Goal: Task Accomplishment & Management: Manage account settings

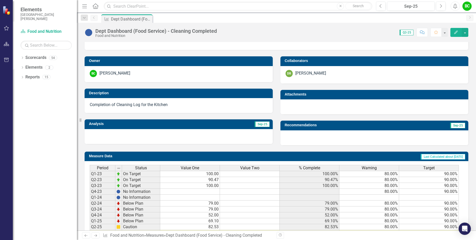
scroll to position [112, 0]
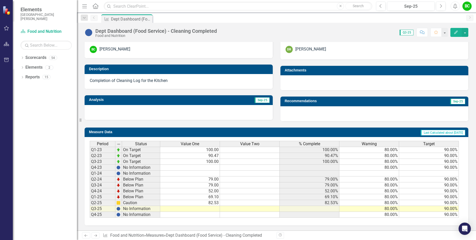
click at [210, 209] on td at bounding box center [190, 209] width 60 height 6
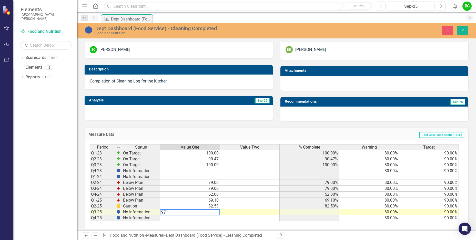
type textarea "97"
click at [376, 131] on div "Measure Data Last Calculated about [DATE]" at bounding box center [277, 134] width 384 height 13
click at [464, 29] on icon "Save" at bounding box center [462, 30] width 5 height 4
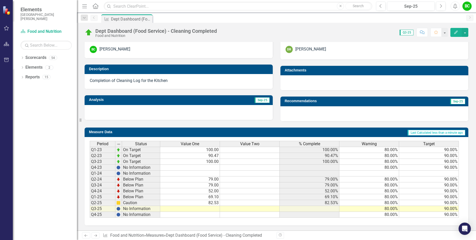
click at [213, 207] on td at bounding box center [190, 209] width 60 height 6
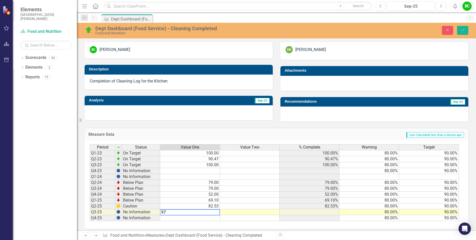
type textarea "97"
click at [228, 133] on td "Last Calculated less than a minute ago" at bounding box center [334, 135] width 260 height 7
click at [465, 31] on icon "Save" at bounding box center [462, 30] width 5 height 4
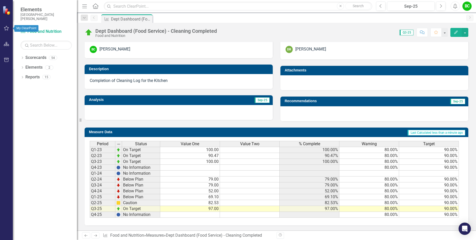
click at [7, 28] on icon "button" at bounding box center [6, 28] width 5 height 4
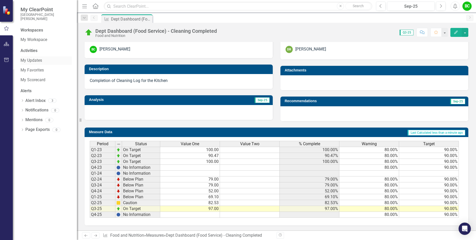
click at [27, 59] on link "My Updates" at bounding box center [46, 61] width 51 height 6
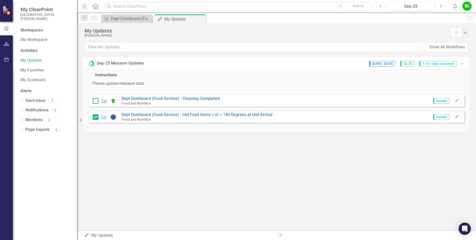
click at [96, 102] on div at bounding box center [96, 101] width 6 height 6
click at [96, 102] on input "checkbox" at bounding box center [94, 99] width 3 height 3
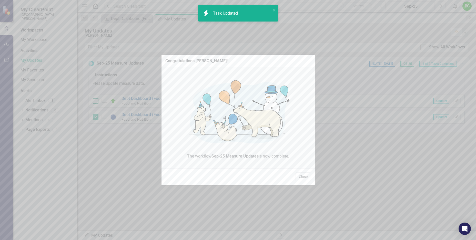
checkbox input "true"
click at [307, 177] on button "Close" at bounding box center [303, 177] width 15 height 9
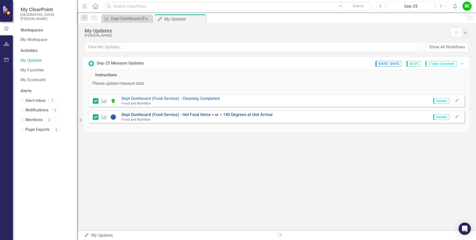
click at [145, 114] on link "Dept Dashboard (Food Service) - Hot Food Items > or = 140 Degrees at Unit Arriv…" at bounding box center [197, 114] width 151 height 5
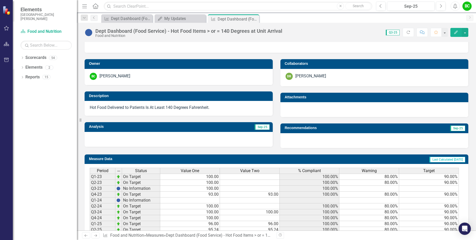
scroll to position [112, 0]
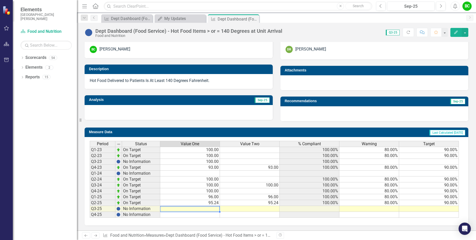
click at [215, 209] on td at bounding box center [190, 209] width 60 height 6
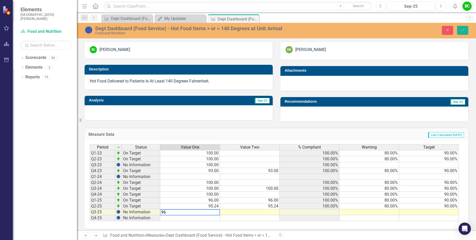
type textarea "96"
click at [274, 128] on div "Measure Data Last Calculated [DATE]" at bounding box center [277, 134] width 384 height 13
click at [466, 30] on button "Save" at bounding box center [462, 30] width 11 height 9
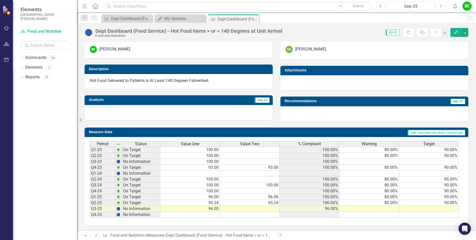
click at [392, 209] on td at bounding box center [369, 209] width 60 height 6
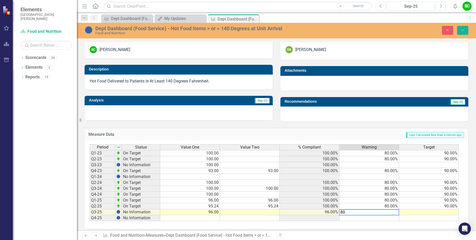
click at [377, 113] on div at bounding box center [375, 114] width 188 height 15
click at [449, 213] on td at bounding box center [429, 212] width 60 height 6
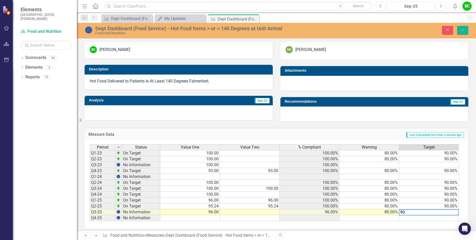
type textarea "90"
click at [398, 119] on div at bounding box center [375, 114] width 188 height 15
click at [462, 28] on icon "Save" at bounding box center [462, 30] width 5 height 4
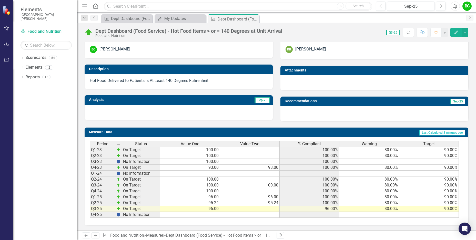
click at [218, 203] on td "95.24" at bounding box center [190, 203] width 60 height 6
click at [217, 203] on td "95.24" at bounding box center [190, 203] width 60 height 6
click at [216, 210] on td "96.00" at bounding box center [190, 209] width 60 height 6
click at [217, 209] on td "96.00" at bounding box center [190, 209] width 60 height 6
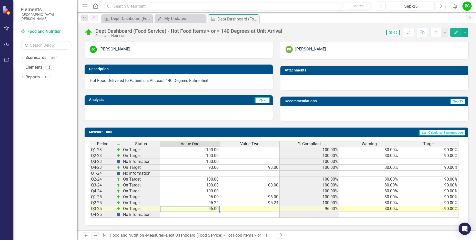
click at [217, 209] on td "96.00" at bounding box center [190, 209] width 60 height 6
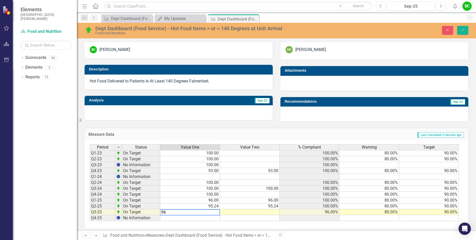
type textarea "9"
type textarea "95.24"
click at [217, 204] on td "95.24" at bounding box center [190, 207] width 60 height 6
click at [242, 134] on td "Last Calculated 4 minutes ago" at bounding box center [343, 135] width 242 height 7
click at [463, 29] on icon "Save" at bounding box center [462, 30] width 5 height 4
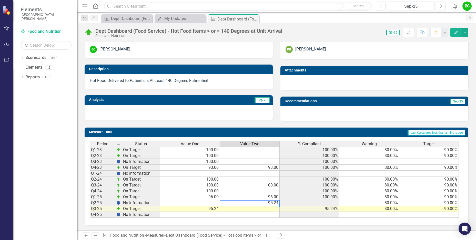
click at [276, 204] on td "95.24" at bounding box center [250, 203] width 60 height 6
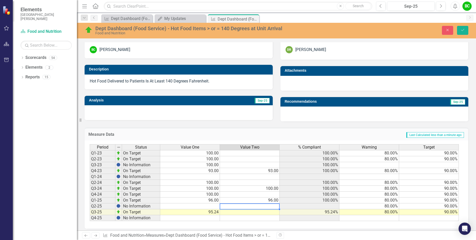
click at [254, 130] on div "Measure Data Last Calculated less than a minute ago" at bounding box center [277, 134] width 384 height 13
click at [466, 28] on button "Save" at bounding box center [462, 30] width 11 height 9
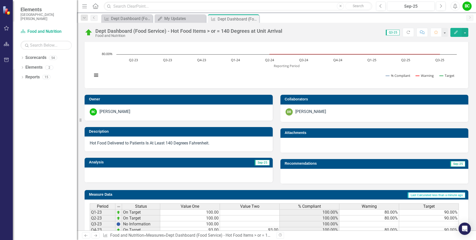
scroll to position [0, 0]
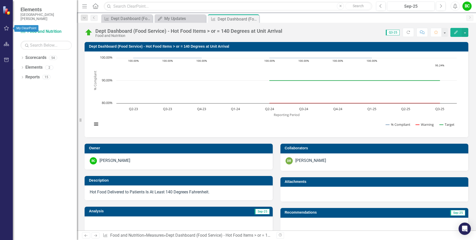
click at [9, 28] on icon "button" at bounding box center [6, 28] width 5 height 4
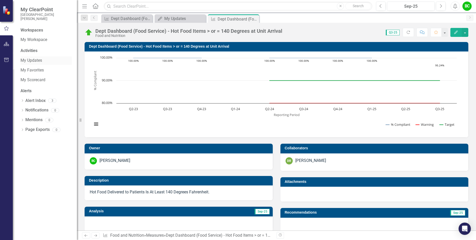
click at [34, 61] on link "My Updates" at bounding box center [46, 61] width 51 height 6
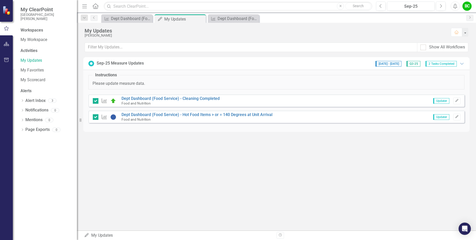
click at [445, 117] on span "Updater" at bounding box center [441, 117] width 16 height 6
click at [443, 118] on span "Updater" at bounding box center [441, 117] width 16 height 6
click at [459, 115] on button "Edit" at bounding box center [456, 117] width 7 height 7
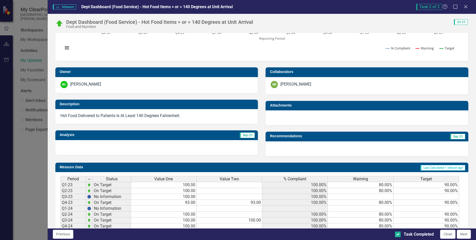
scroll to position [105, 0]
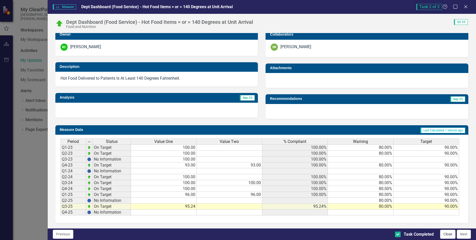
click at [448, 236] on button "Close" at bounding box center [447, 234] width 15 height 9
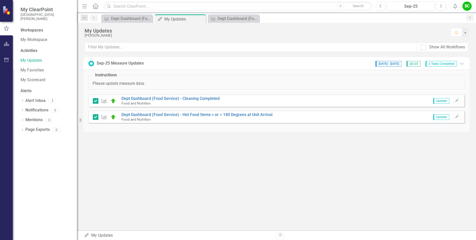
click at [172, 65] on div "Sep-25 Measure Updates [DATE] - [DATE] Q3-25 2 Tasks Completed Expanded" at bounding box center [276, 63] width 376 height 6
